Goal: Task Accomplishment & Management: Use online tool/utility

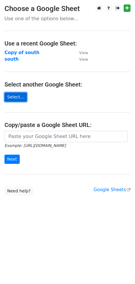
click at [13, 95] on link "Select..." at bounding box center [15, 97] width 22 height 9
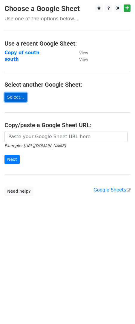
click at [15, 94] on link "Select..." at bounding box center [15, 97] width 22 height 9
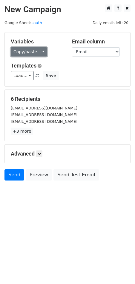
click at [38, 53] on link "Copy/paste..." at bounding box center [29, 51] width 36 height 9
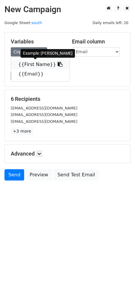
click at [39, 65] on link "{{First Name}}" at bounding box center [40, 65] width 58 height 10
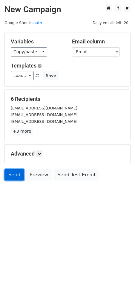
click at [16, 173] on link "Send" at bounding box center [14, 174] width 20 height 11
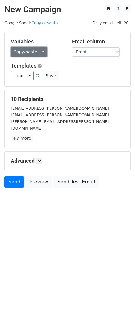
click at [38, 53] on link "Copy/paste..." at bounding box center [29, 51] width 36 height 9
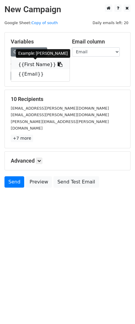
click at [40, 63] on link "{{First Name}}" at bounding box center [40, 65] width 58 height 10
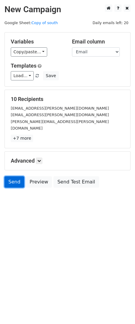
click at [13, 176] on link "Send" at bounding box center [14, 181] width 20 height 11
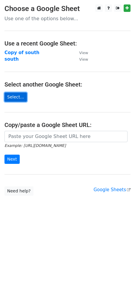
click at [11, 94] on link "Select..." at bounding box center [15, 97] width 22 height 9
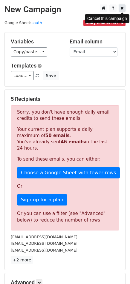
click at [124, 9] on link at bounding box center [121, 7] width 7 height 7
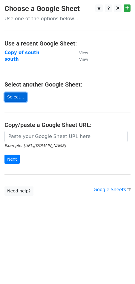
click at [18, 99] on link "Select..." at bounding box center [15, 97] width 22 height 9
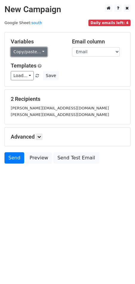
click at [37, 53] on link "Copy/paste..." at bounding box center [29, 51] width 36 height 9
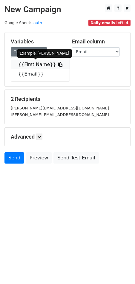
click at [41, 64] on link "{{First Name}}" at bounding box center [40, 65] width 58 height 10
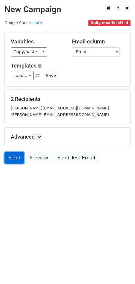
click at [13, 156] on link "Send" at bounding box center [14, 157] width 20 height 11
